Goal: Transaction & Acquisition: Book appointment/travel/reservation

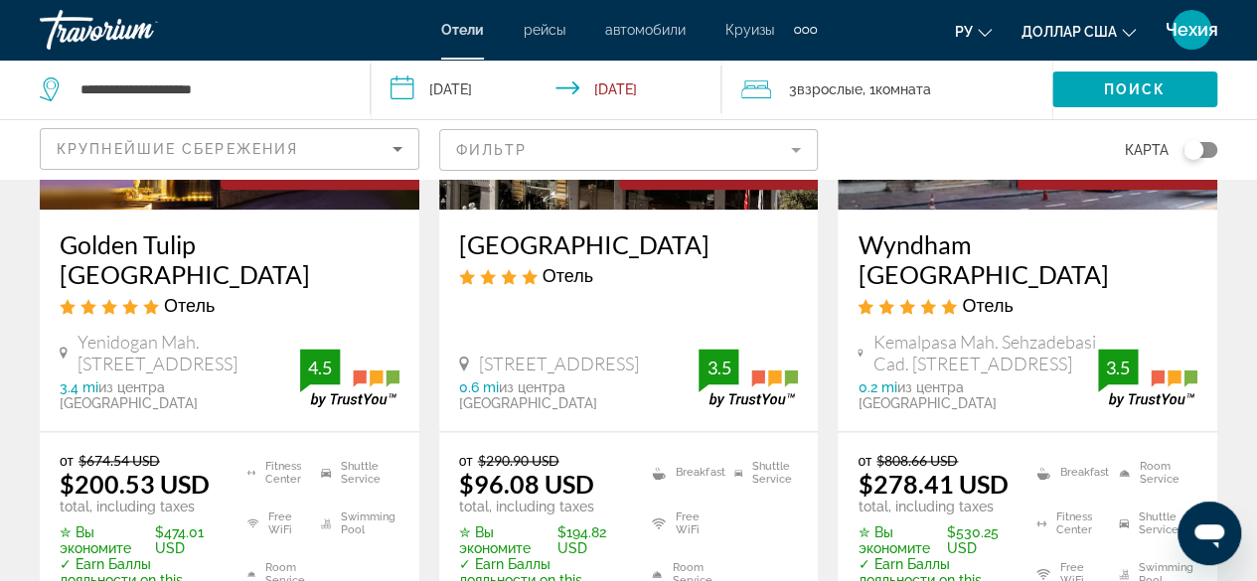
scroll to position [1184, 0]
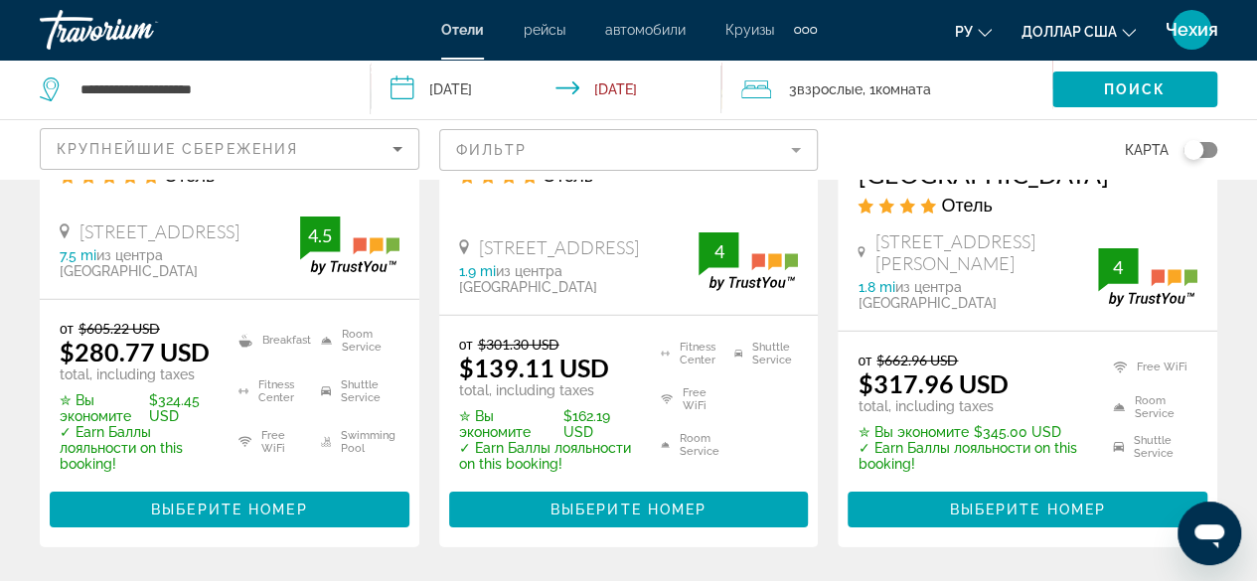
scroll to position [2838, 0]
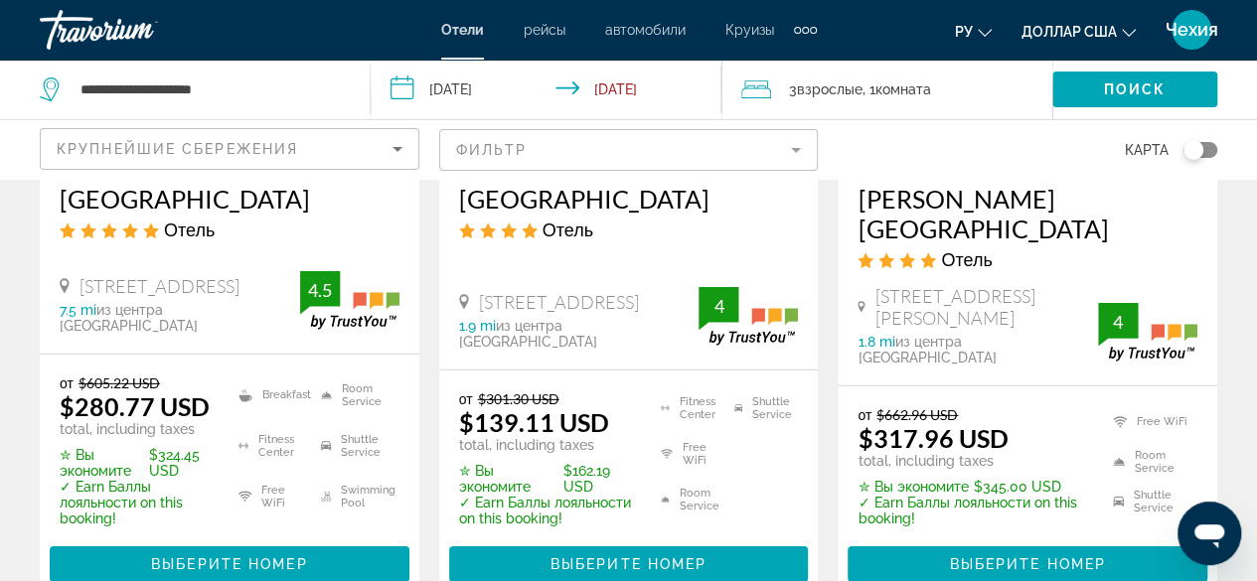
click at [641, 291] on div "Siraselviler Cad No:15 Taksim, Istanbul 1.9 mi из центра Istanbul от отеля" at bounding box center [579, 320] width 240 height 59
click at [608, 556] on span "Выберите номер" at bounding box center [628, 564] width 156 height 16
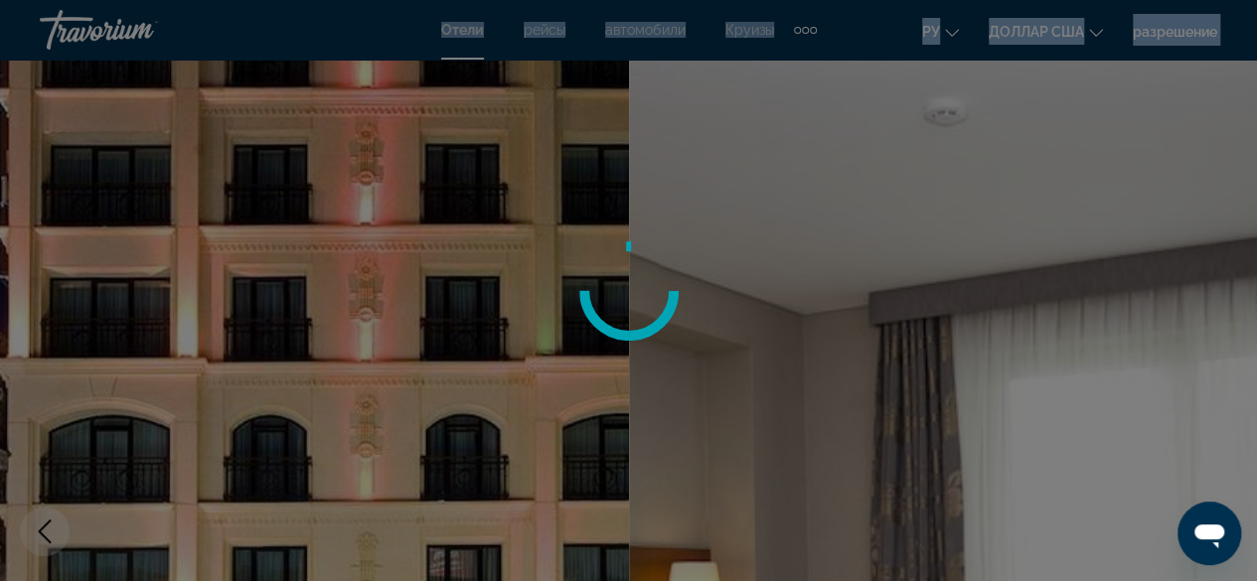
drag, startPoint x: 1256, startPoint y: 95, endPoint x: 1264, endPoint y: 103, distance: 11.2
click at [1256, 103] on html "Перейти к общему содержанию Отели рейсы автомобили Круизы деятельность Отели ре…" at bounding box center [628, 290] width 1257 height 581
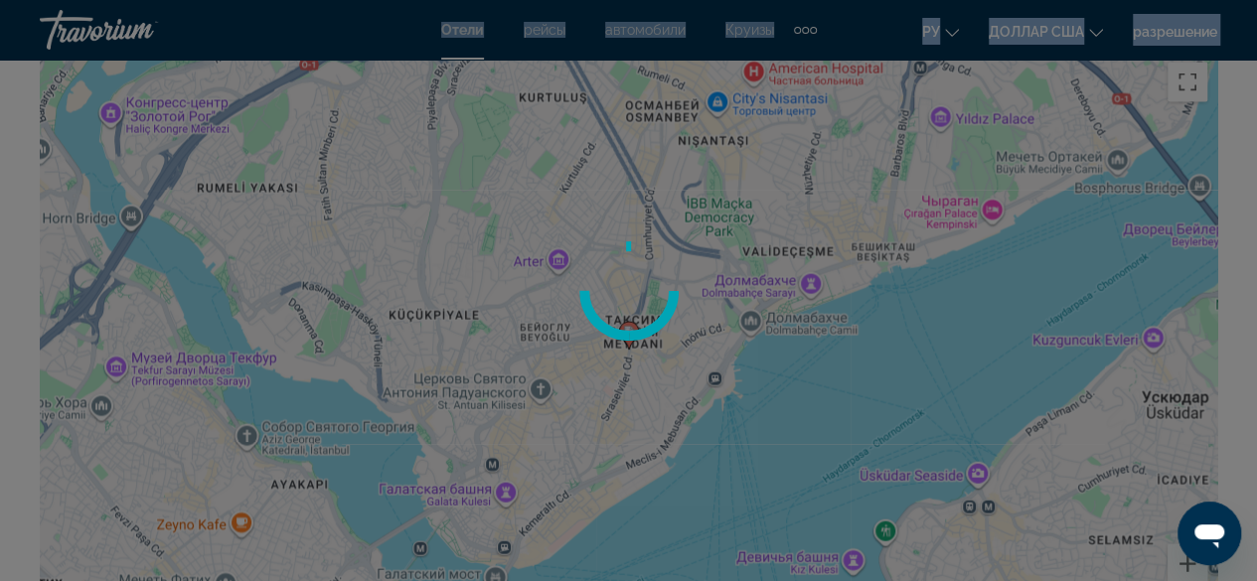
scroll to position [2266, 0]
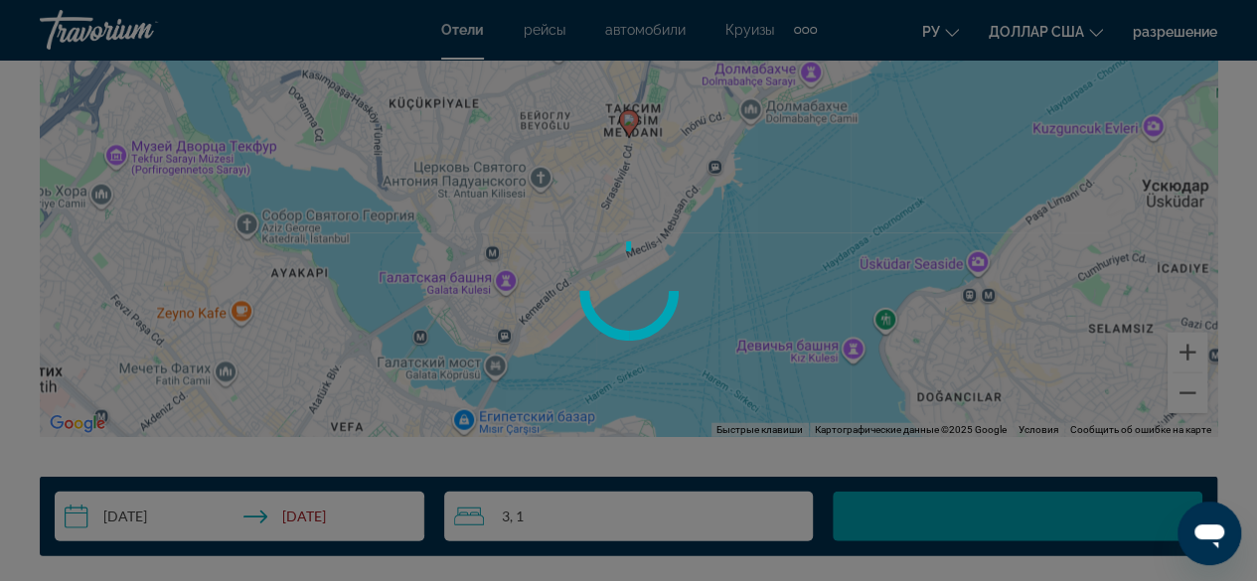
click at [846, 153] on div at bounding box center [628, 290] width 1257 height 581
click at [1075, 117] on div at bounding box center [628, 290] width 1257 height 581
